Goal: Task Accomplishment & Management: Use online tool/utility

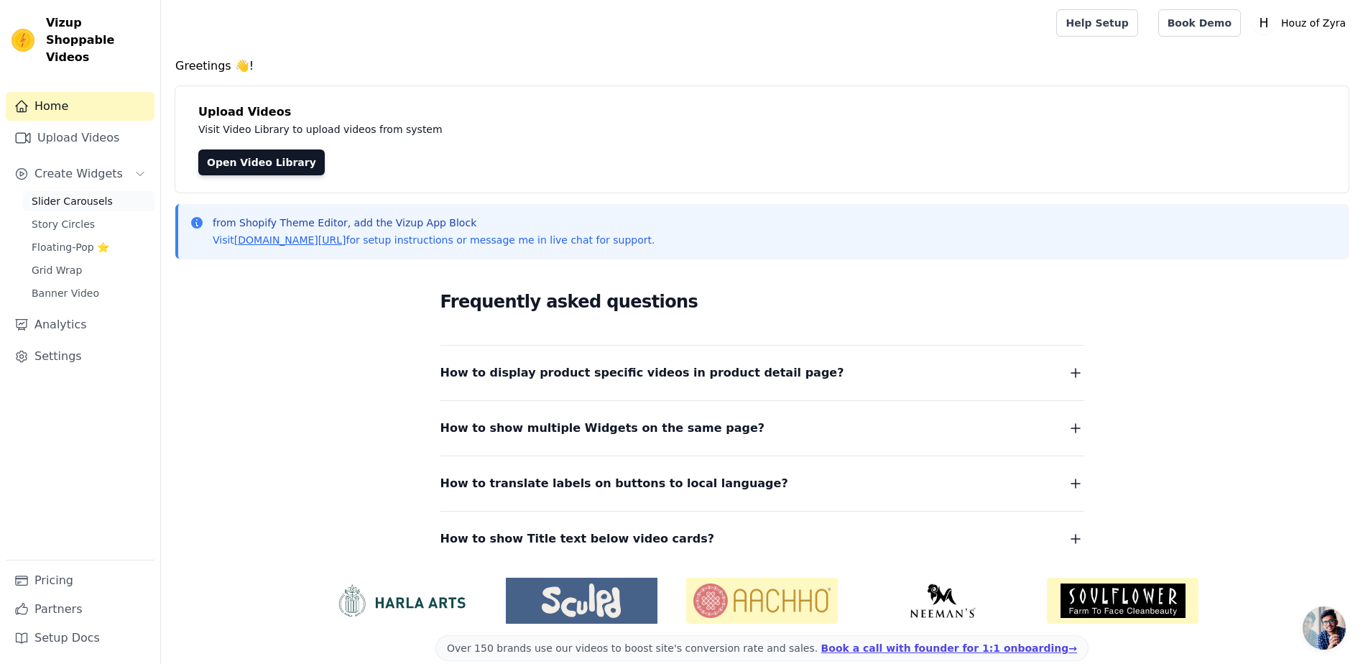
click at [83, 194] on span "Slider Carousels" at bounding box center [72, 201] width 81 height 14
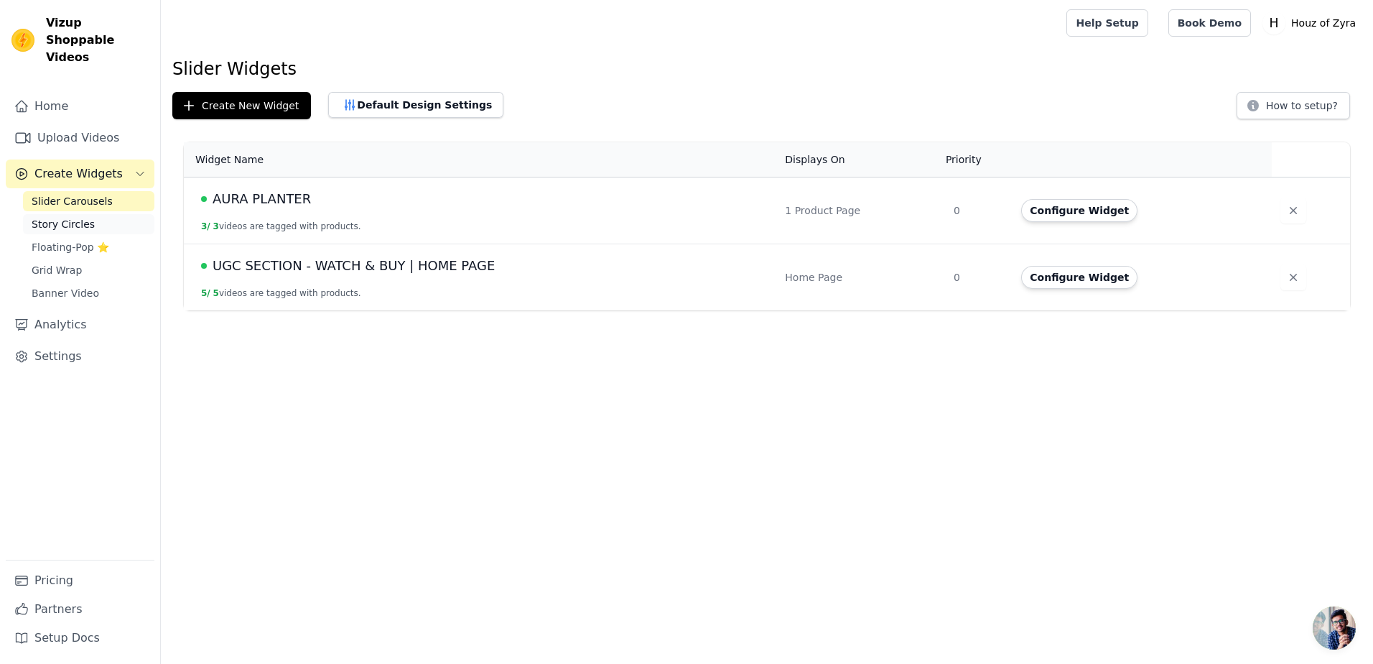
click at [68, 217] on span "Story Circles" at bounding box center [63, 224] width 63 height 14
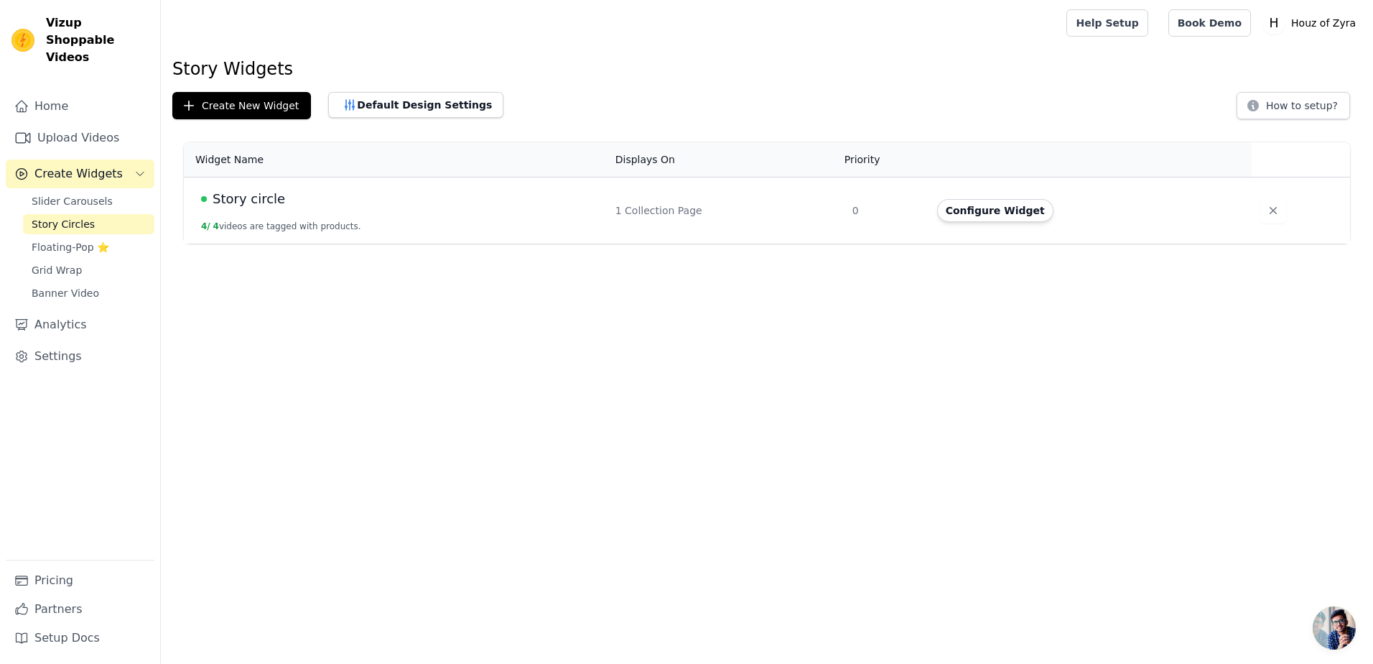
click at [403, 200] on div "Story circle" at bounding box center [399, 199] width 397 height 20
click at [258, 205] on span "Story circle" at bounding box center [249, 199] width 73 height 20
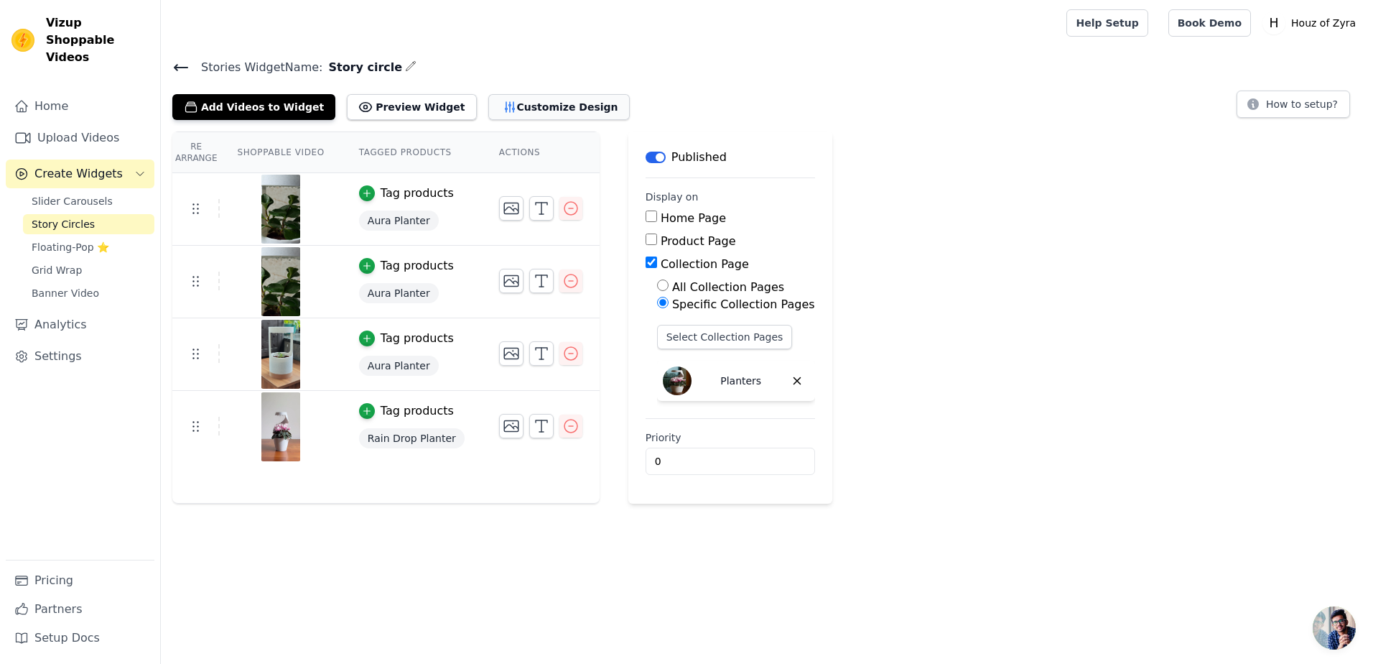
click at [488, 99] on button "Customize Design" at bounding box center [558, 107] width 141 height 26
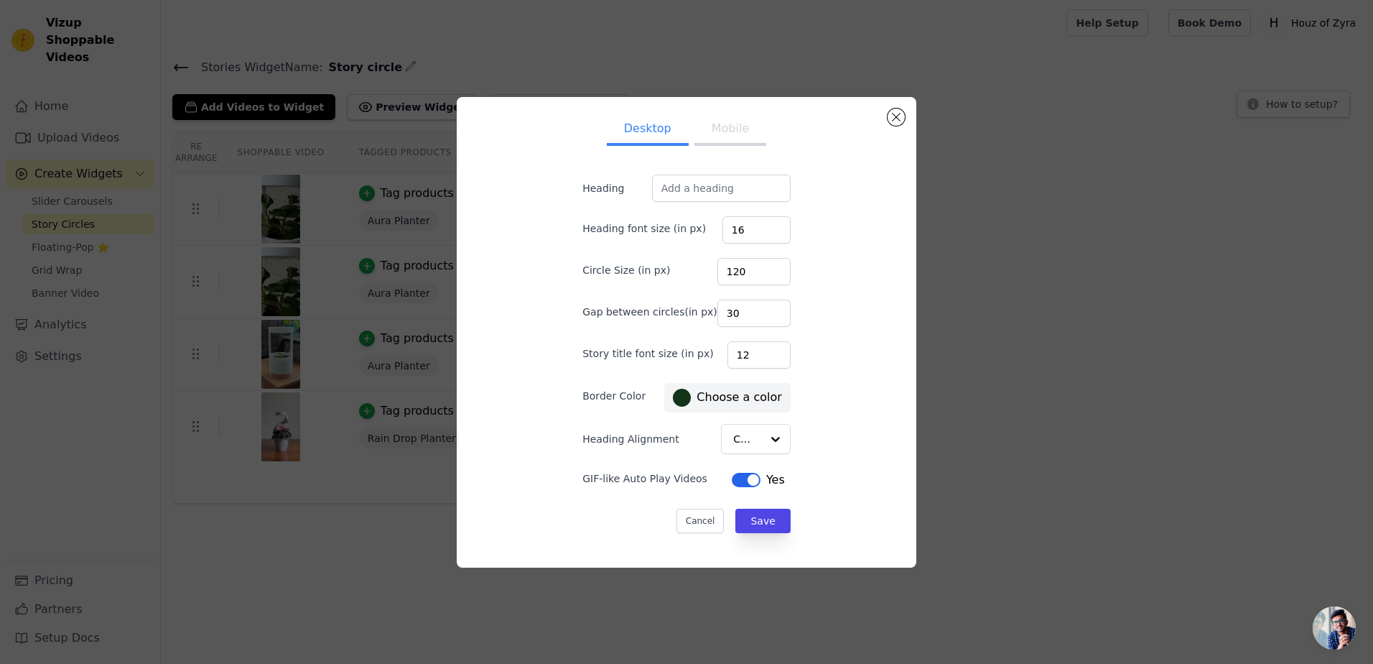
click at [715, 134] on button "Mobile" at bounding box center [731, 130] width 72 height 32
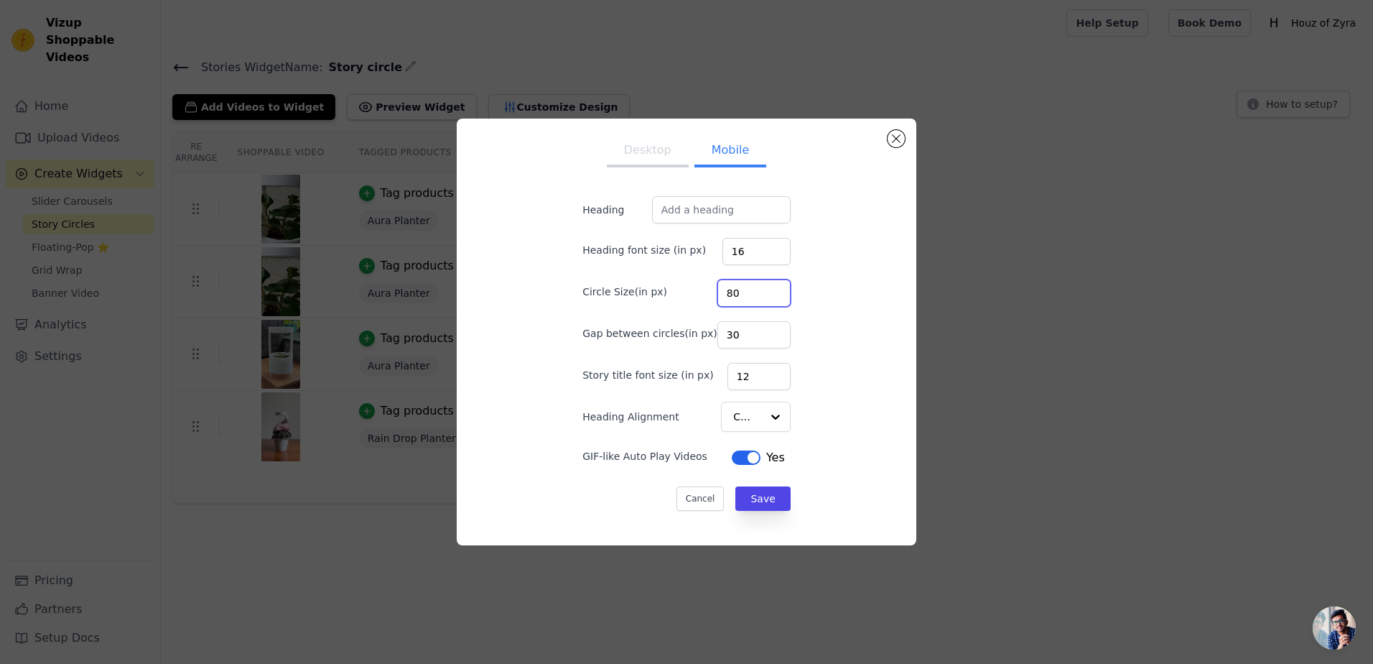
drag, startPoint x: 735, startPoint y: 292, endPoint x: 676, endPoint y: 297, distance: 59.2
click at [676, 297] on div "Circle Size(in px) 80" at bounding box center [687, 292] width 208 height 30
type input "40"
drag, startPoint x: 739, startPoint y: 335, endPoint x: 693, endPoint y: 338, distance: 46.1
click at [693, 338] on div "Gap between circles(in px) 30" at bounding box center [687, 333] width 208 height 30
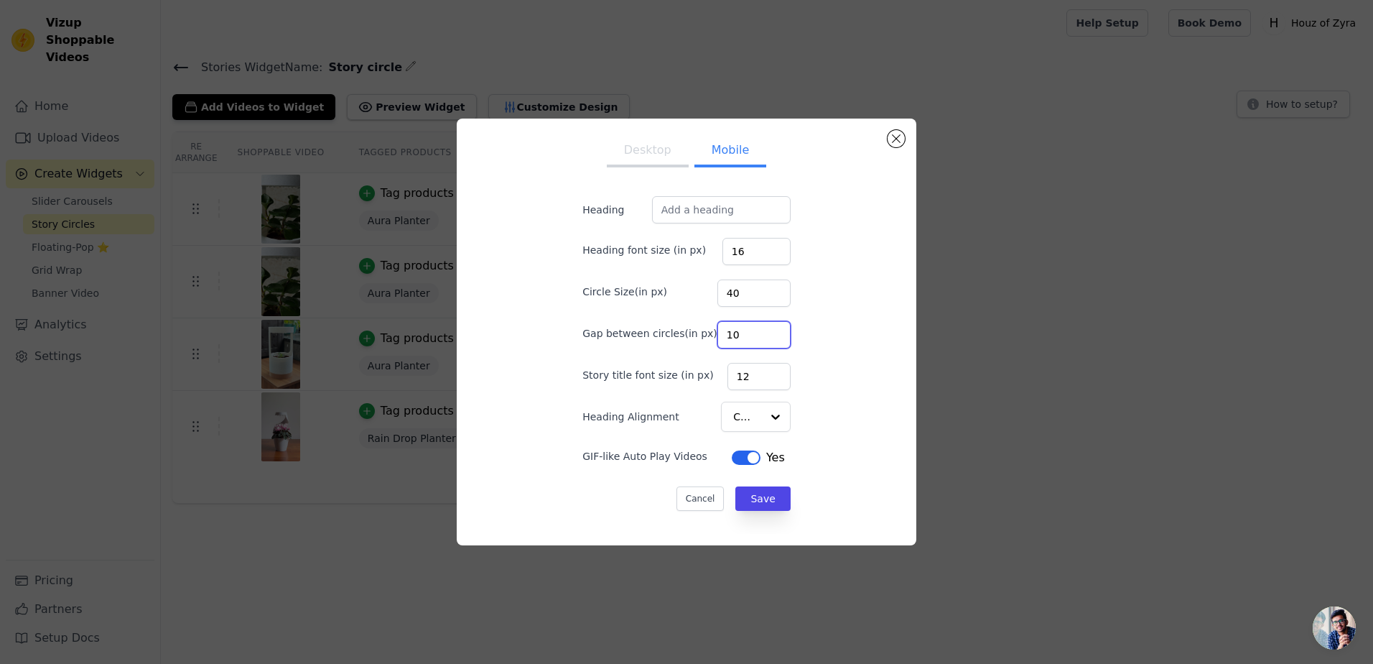
type input "10"
click at [827, 340] on div "Desktop Mobile Heading Heading font size (in px) 16 Circle Size(in px) 40 Gap b…" at bounding box center [686, 332] width 437 height 404
click at [761, 414] on div at bounding box center [775, 416] width 29 height 29
click at [746, 486] on div "Left" at bounding box center [752, 481] width 63 height 30
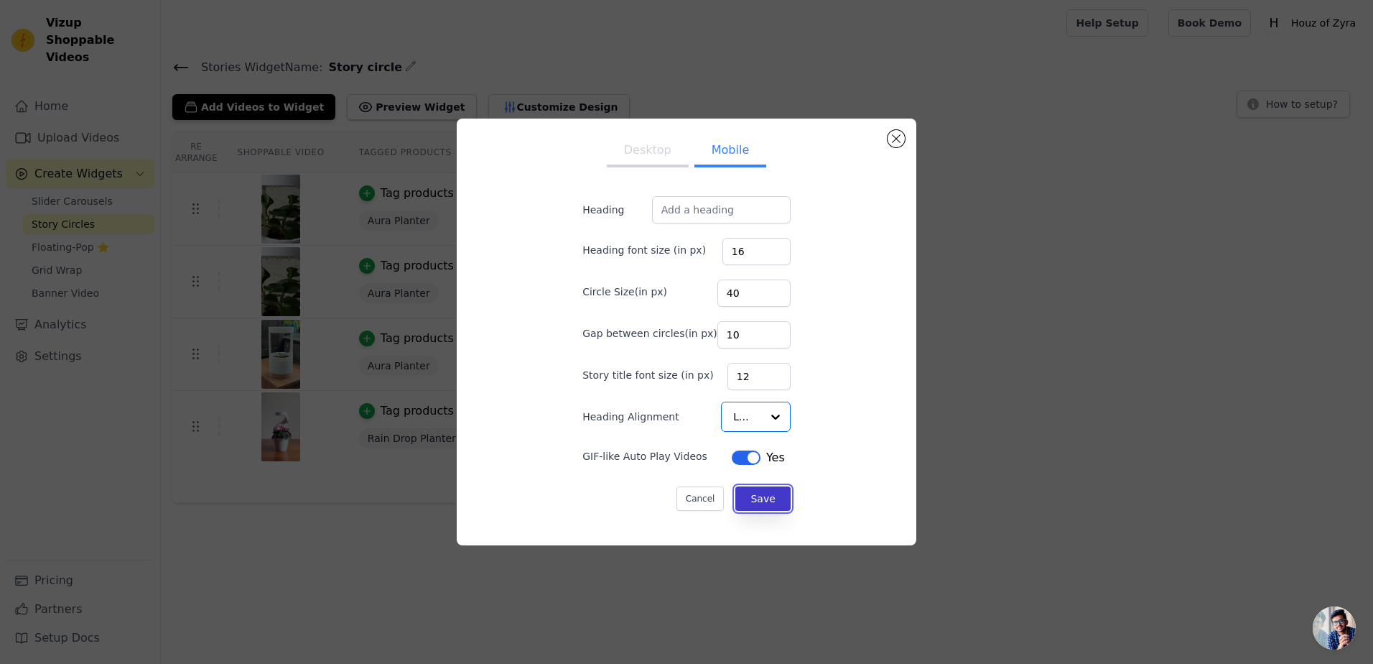
click at [748, 494] on button "Save" at bounding box center [762, 498] width 55 height 24
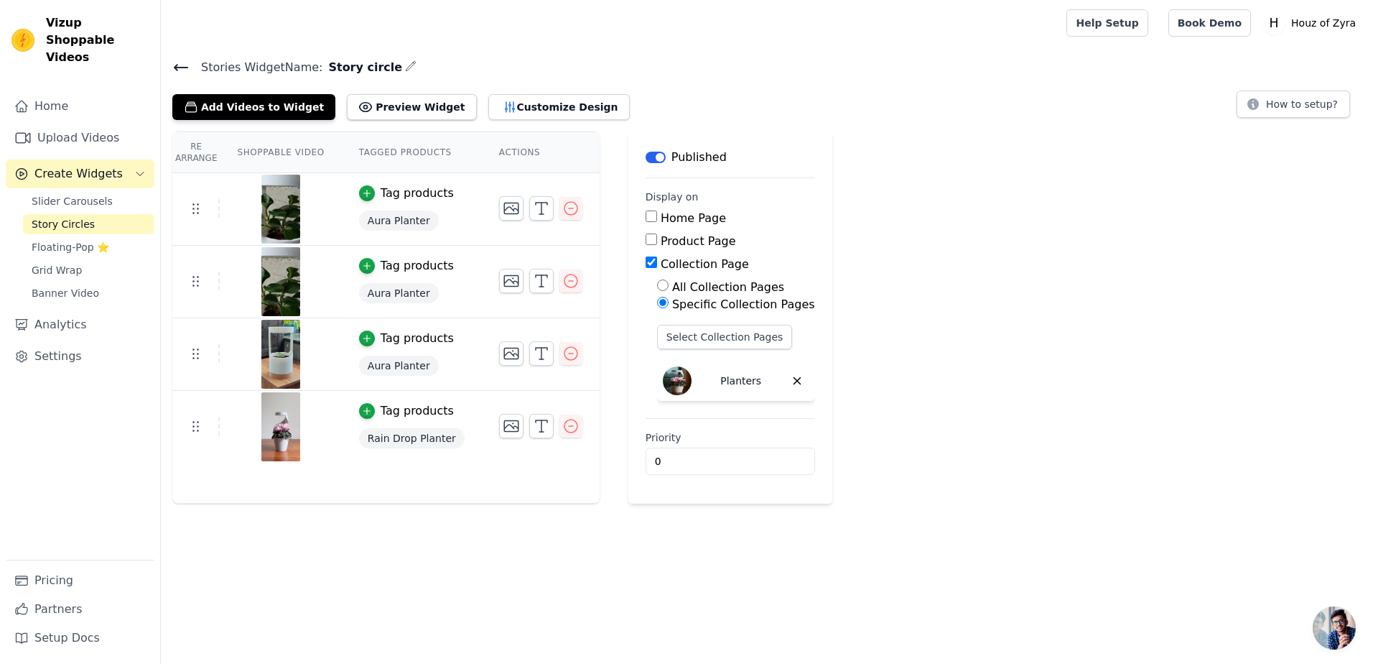
click at [91, 214] on link "Story Circles" at bounding box center [88, 224] width 131 height 20
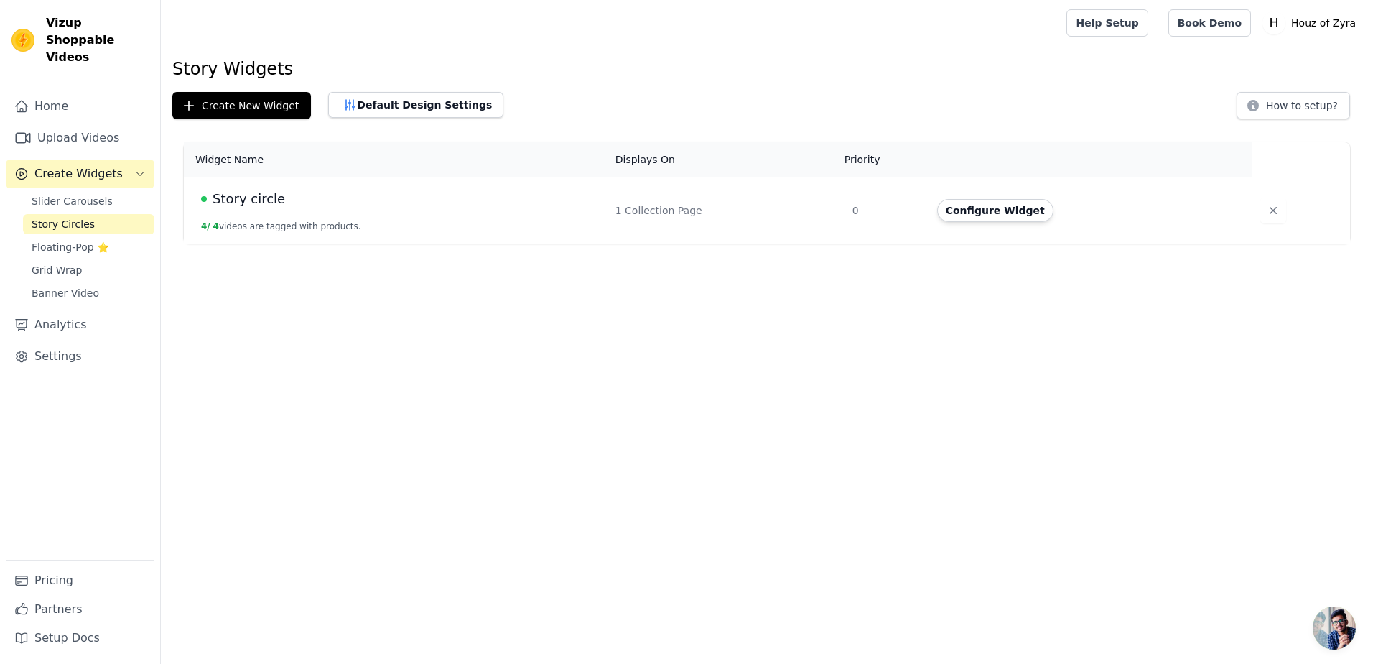
click at [230, 188] on td "Story circle 4 / 4 videos are tagged with products." at bounding box center [395, 210] width 423 height 67
click at [230, 192] on span "Story circle" at bounding box center [249, 199] width 73 height 20
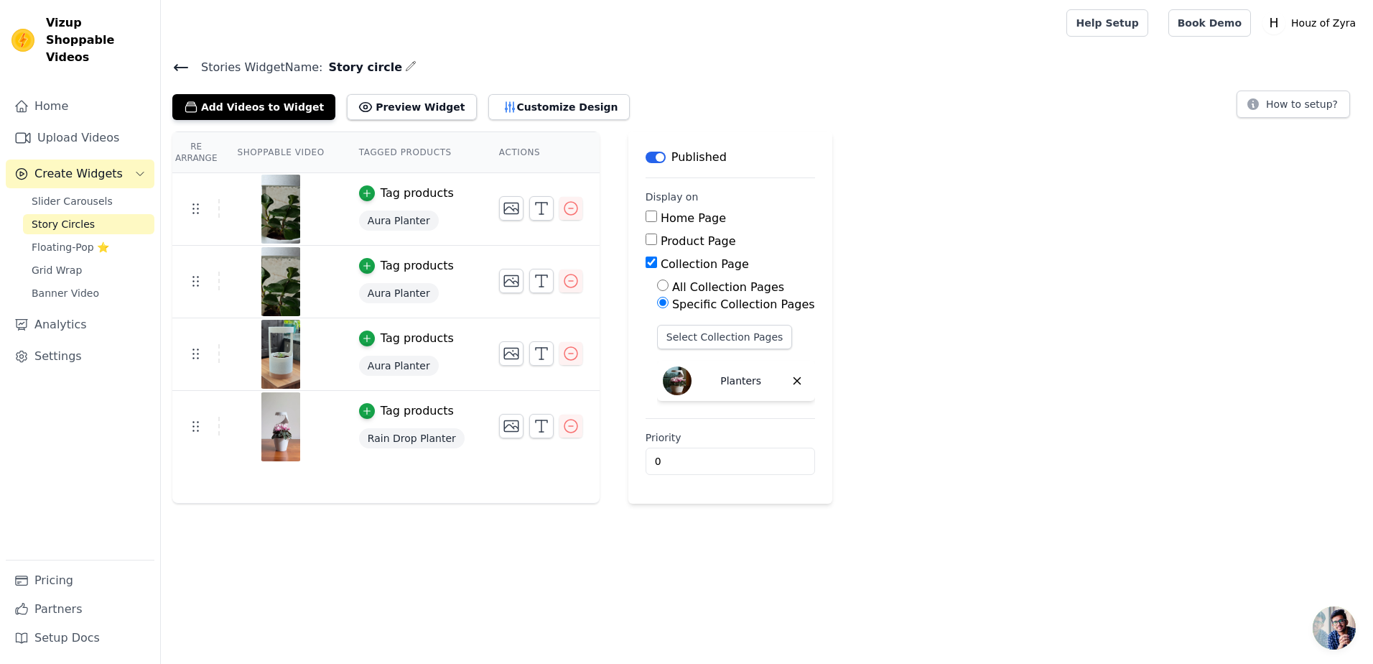
click at [505, 119] on div "Stories Widget Name: Story circle Add Videos to Widget Preview Widget Customize…" at bounding box center [767, 280] width 1212 height 446
click at [505, 105] on button "Customize Design" at bounding box center [558, 107] width 141 height 26
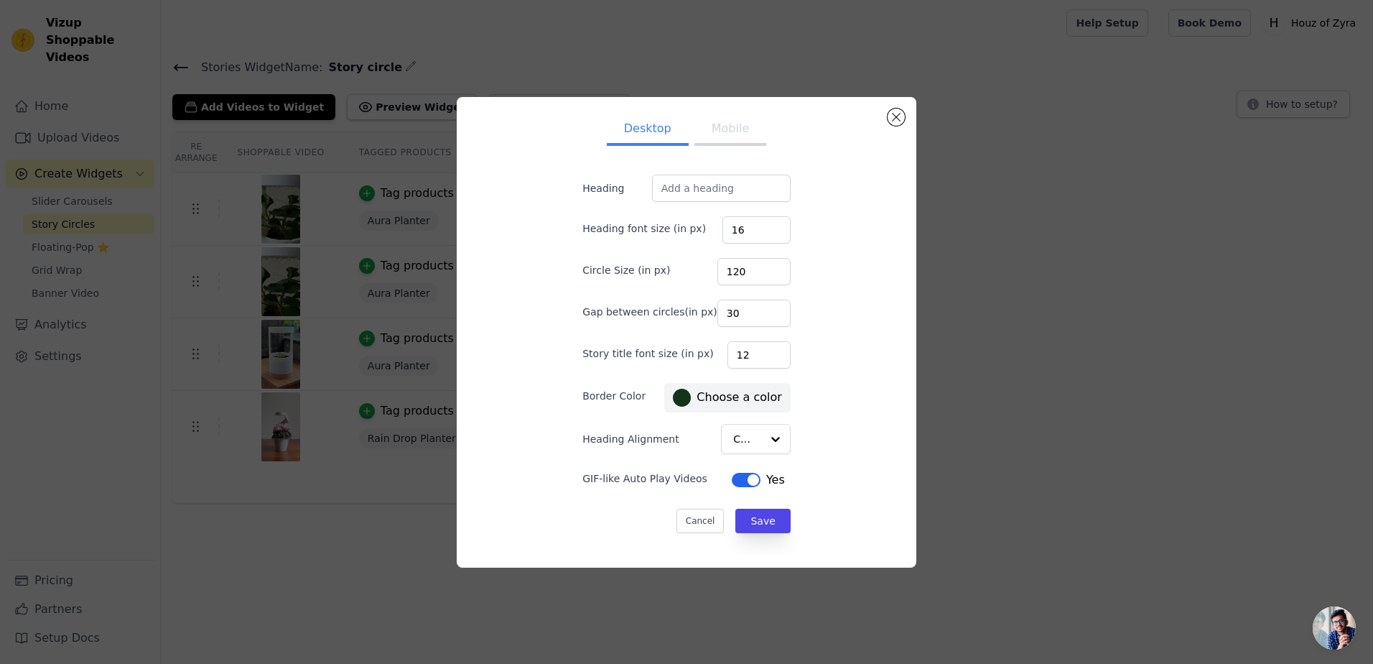
click at [718, 124] on button "Mobile" at bounding box center [731, 130] width 72 height 32
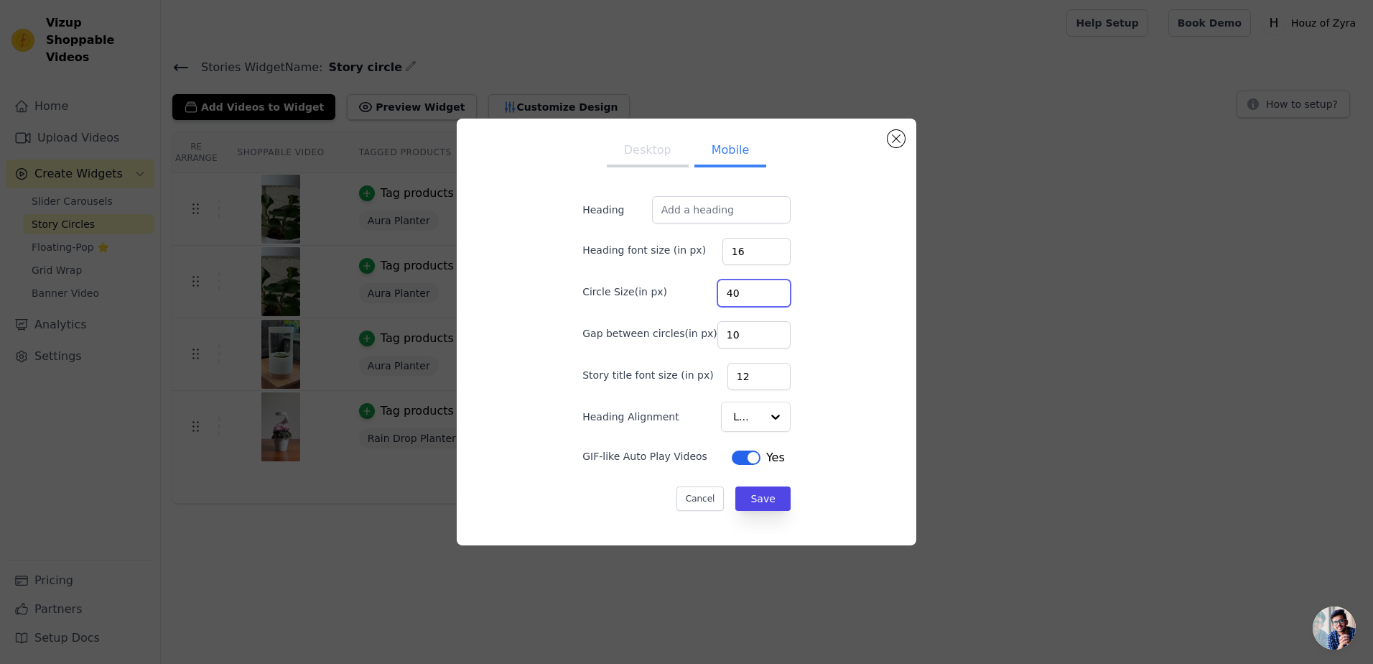
drag, startPoint x: 743, startPoint y: 292, endPoint x: 681, endPoint y: 299, distance: 62.9
click at [681, 299] on div "Circle Size(in px) 40" at bounding box center [687, 292] width 208 height 30
type input "50"
click at [811, 307] on div "Desktop Mobile Heading Heading font size (in px) 16 Circle Size(in px) 50 Gap b…" at bounding box center [686, 332] width 437 height 404
click at [757, 496] on button "Save" at bounding box center [762, 498] width 55 height 24
